Goal: Task Accomplishment & Management: Complete application form

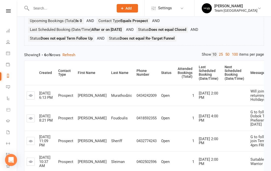
click at [64, 1] on div at bounding box center [67, 8] width 86 height 16
click at [67, 6] on input "text" at bounding box center [70, 8] width 80 height 7
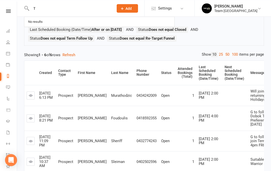
scroll to position [51, 0]
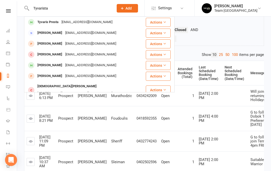
type input "Tyvarista"
click at [50, 22] on div "Tyvaris Presta" at bounding box center [48, 22] width 24 height 7
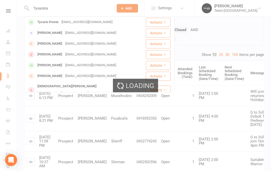
scroll to position [52, 0]
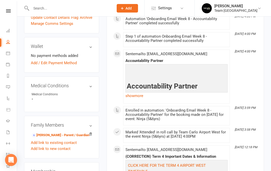
scroll to position [227, 0]
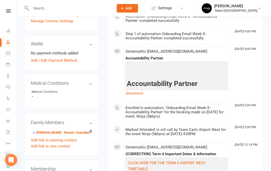
click at [67, 130] on link "Vittoria Presta - Parent / Guardian" at bounding box center [61, 132] width 58 height 5
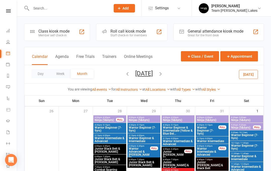
click at [125, 76] on icon "button" at bounding box center [128, 74] width 6 height 6
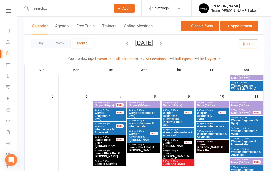
scroll to position [127, 0]
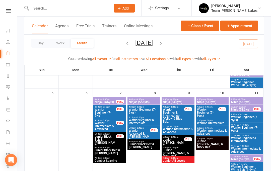
click at [143, 100] on span "- 4:30pm" at bounding box center [140, 99] width 8 height 2
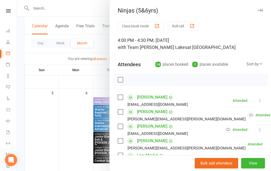
click at [262, 6] on div "Ninjas (5&6yrs) Class kiosk mode Roll call 4:00 PM - 4:30 PM, Wednesday, Octobe…" at bounding box center [190, 85] width 162 height 171
click at [262, 9] on icon "button" at bounding box center [259, 10] width 5 height 3
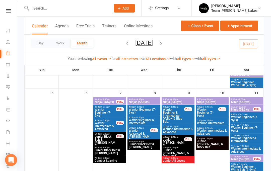
click at [180, 101] on span "Ninja (5&6yrs)" at bounding box center [178, 102] width 31 height 3
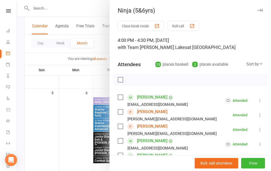
click at [258, 12] on button "button" at bounding box center [260, 10] width 6 height 6
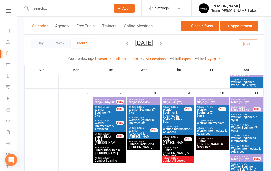
click at [214, 101] on span "Ninja (5&6yrs)" at bounding box center [212, 102] width 31 height 3
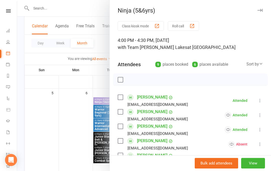
click at [261, 12] on button "button" at bounding box center [260, 10] width 6 height 6
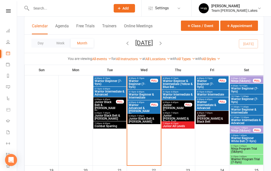
scroll to position [264, 0]
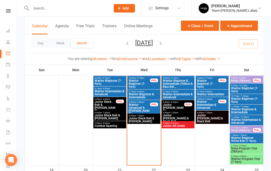
click at [133, 12] on button "Add" at bounding box center [124, 8] width 21 height 9
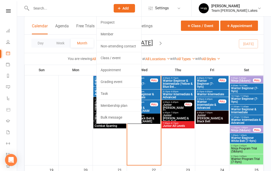
click at [125, 22] on link "Prospect" at bounding box center [119, 23] width 45 height 12
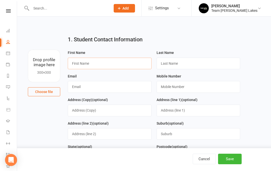
click at [104, 61] on input "text" at bounding box center [110, 64] width 84 height 12
click at [182, 66] on input "text" at bounding box center [198, 64] width 84 height 12
click at [88, 63] on input "Celine" at bounding box center [110, 64] width 84 height 12
type input "Celina"
click at [183, 68] on input "text" at bounding box center [198, 64] width 84 height 12
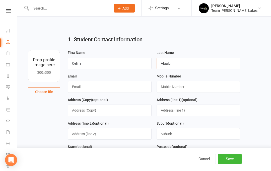
type input "Alualu"
click at [98, 89] on input "text" at bounding box center [110, 87] width 84 height 12
type input "debbiesuaalii04@gmail.com"
click at [184, 88] on input "text" at bounding box center [198, 87] width 84 height 12
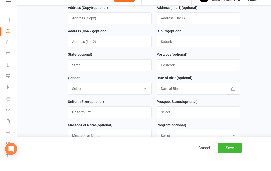
type input "0435922077"
click at [143, 94] on select "Select Male Female" at bounding box center [109, 99] width 83 height 11
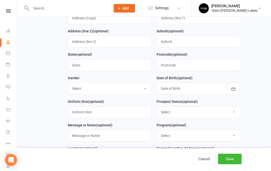
select select "Female"
click at [234, 93] on button "button" at bounding box center [233, 89] width 14 height 12
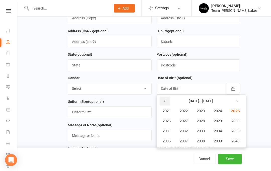
click at [165, 103] on icon "button" at bounding box center [165, 101] width 4 height 4
click at [221, 142] on span "2019" at bounding box center [218, 141] width 8 height 5
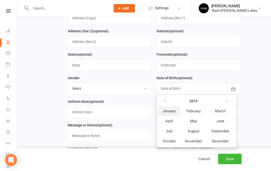
click at [172, 112] on span "January" at bounding box center [169, 111] width 13 height 5
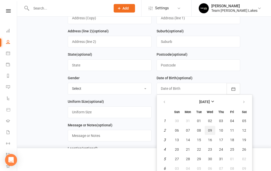
click at [210, 131] on span "09" at bounding box center [210, 130] width 4 height 4
type input "09 Jan 2019"
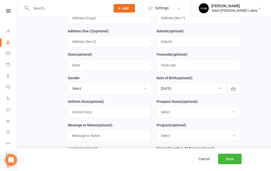
click at [211, 113] on select "Select Open Closed Website Lead Term Follow Up Waiting List Re-Target Funnel 1s…" at bounding box center [198, 112] width 83 height 11
select select "Open"
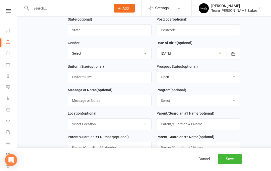
scroll to position [130, 0]
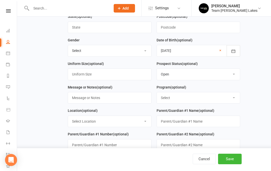
click at [199, 100] on select "Select Taekinda Program Ninjas Program Warriors Program Juniors Program Black B…" at bounding box center [198, 97] width 83 height 11
select select "Ninjas Program"
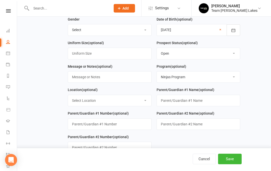
scroll to position [151, 0]
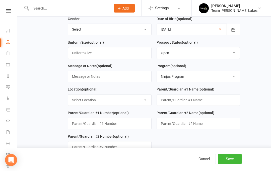
click at [139, 104] on select "Select Location Taekwondo Room" at bounding box center [109, 100] width 83 height 11
select select "0"
click at [204, 100] on input "text" at bounding box center [198, 100] width 84 height 12
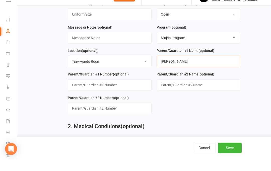
scroll to position [180, 0]
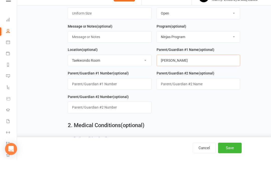
type input "Debbie Suaalii"
click at [115, 89] on input "string" at bounding box center [110, 95] width 84 height 12
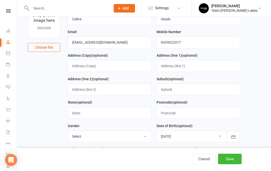
scroll to position [45, 0]
click at [198, 44] on input "0435922077" at bounding box center [198, 42] width 84 height 12
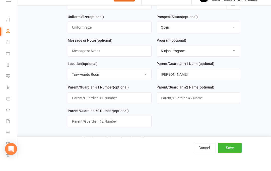
scroll to position [172, 0]
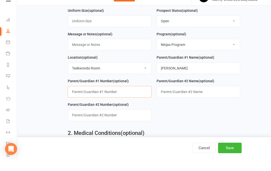
click at [117, 97] on input "string" at bounding box center [110, 103] width 84 height 12
paste input "0435922077"
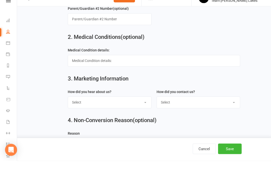
type input "0435922077"
click at [146, 107] on select "Select Google Website Facebook Marketing Instagram Word of mouth Location Signa…" at bounding box center [109, 112] width 83 height 11
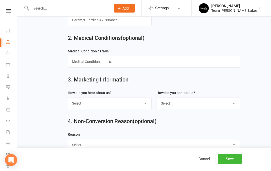
select select "Google"
click at [221, 106] on select "Select 1800 Team Carlo Email Website Team Carlo Location Mobile Instagram Faceb…" at bounding box center [198, 103] width 83 height 11
click at [215, 109] on select "Select 1800 Team Carlo Email Website Team Carlo Location Mobile Instagram Faceb…" at bounding box center [198, 103] width 83 height 11
select select "1800 Team Carlo"
click at [228, 164] on button "Save" at bounding box center [230, 159] width 24 height 11
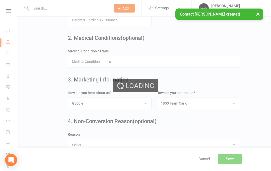
scroll to position [0, 0]
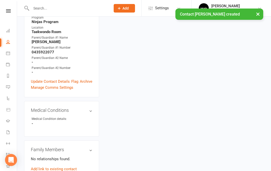
scroll to position [186, 0]
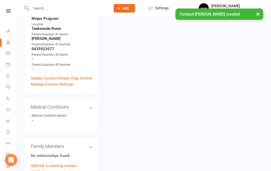
click at [50, 169] on link "Add link to new contact" at bounding box center [51, 172] width 40 height 6
click at [68, 163] on button "Member" at bounding box center [56, 167] width 32 height 8
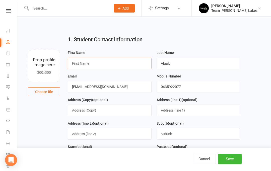
click at [128, 62] on input "text" at bounding box center [110, 64] width 84 height 12
type input "E"
type input "Debbie"
click at [186, 69] on input "Alualu" at bounding box center [198, 64] width 84 height 12
type input "A"
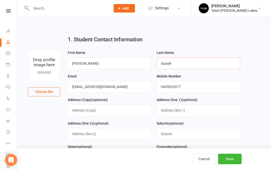
type input "Suaalii"
click at [228, 164] on button "Save" at bounding box center [230, 159] width 24 height 11
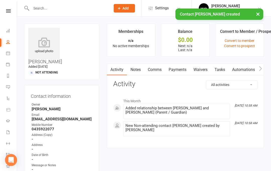
click at [205, 67] on link "Waivers" at bounding box center [200, 70] width 21 height 12
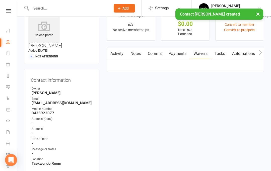
scroll to position [18, 0]
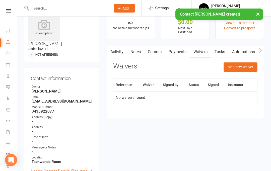
click at [244, 65] on button "Sign new Waiver" at bounding box center [240, 66] width 34 height 9
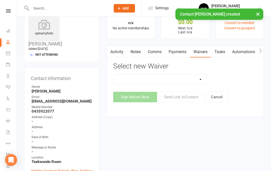
click at [202, 80] on select "Family Program Combination Member Waiver (3+ Family Members) Family Program Com…" at bounding box center [159, 79] width 93 height 10
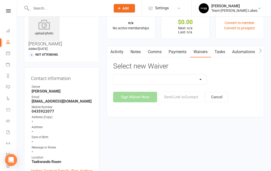
select select "2"
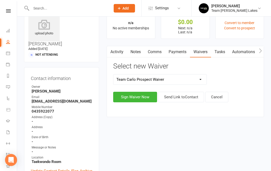
click at [187, 95] on button "Send Link to Contact" at bounding box center [181, 97] width 46 height 11
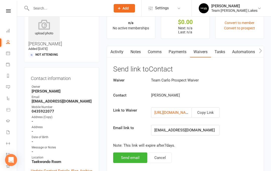
click at [128, 158] on button "Send email" at bounding box center [130, 157] width 34 height 11
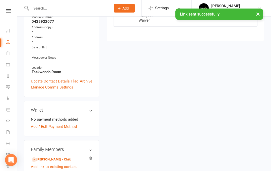
scroll to position [108, 0]
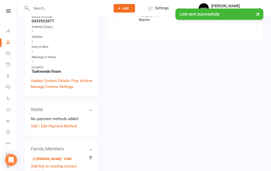
click at [9, 52] on icon at bounding box center [8, 53] width 4 height 4
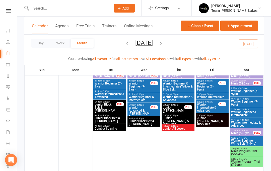
scroll to position [262, 0]
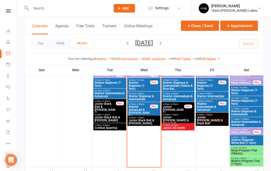
click at [245, 150] on span "Ninja Program Trial (5&6yrs)" at bounding box center [246, 152] width 31 height 6
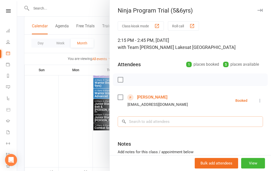
click at [184, 125] on input "search" at bounding box center [190, 121] width 145 height 11
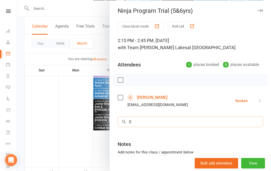
scroll to position [262, 0]
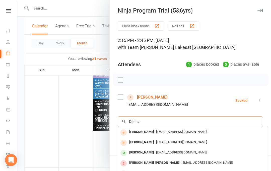
type input "Celina"
click at [142, 131] on div "Celina Alualu" at bounding box center [141, 131] width 29 height 7
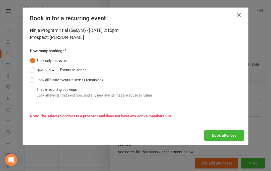
scroll to position [262, 0]
click at [225, 138] on button "Book attendee" at bounding box center [224, 135] width 40 height 11
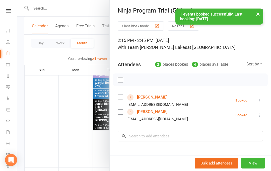
click at [153, 97] on link "Celina Alualu" at bounding box center [152, 97] width 30 height 8
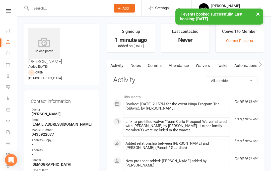
click at [139, 68] on link "Notes" at bounding box center [135, 66] width 17 height 12
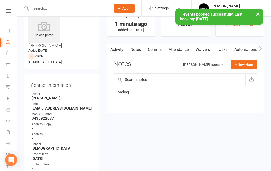
scroll to position [18, 0]
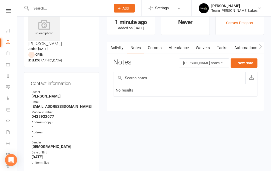
click at [247, 60] on button "+ New Note" at bounding box center [243, 62] width 27 height 9
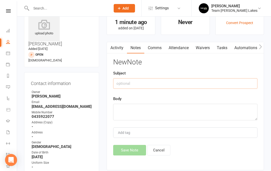
click at [150, 82] on input "text" at bounding box center [185, 83] width 144 height 11
type input "Prospect notes"
click at [140, 108] on textarea at bounding box center [185, 112] width 144 height 17
type textarea "i"
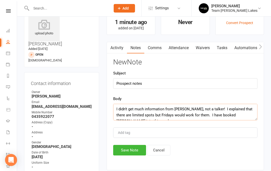
scroll to position [3, 0]
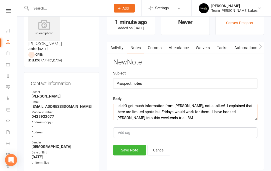
click at [195, 109] on textarea "I didn’t get much information from Debbie, not a talker! I explained that there…" at bounding box center [185, 112] width 144 height 17
click at [221, 109] on textarea "I didn’t get much information from Debbie, not a talker! I explained that there…" at bounding box center [185, 112] width 144 height 17
type textarea "I didn’t get much information from Debbie, not a talker! I explained that there…"
click at [128, 151] on button "Save Note" at bounding box center [129, 150] width 33 height 11
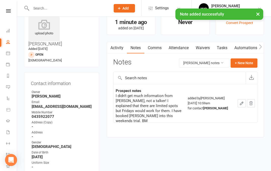
click at [115, 49] on link "Activity" at bounding box center [117, 48] width 20 height 12
